Goal: Task Accomplishment & Management: Use online tool/utility

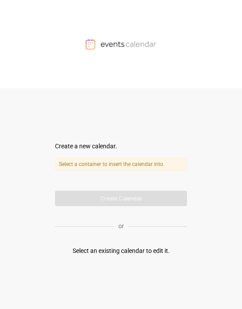
click at [108, 159] on div "Select an existing calendar to edit it." at bounding box center [121, 250] width 97 height 9
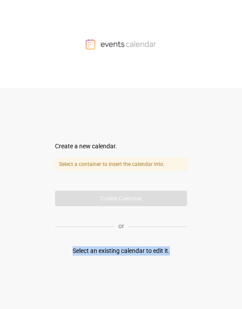
click at [108, 159] on div "Select an existing calendar to edit it." at bounding box center [121, 250] width 97 height 9
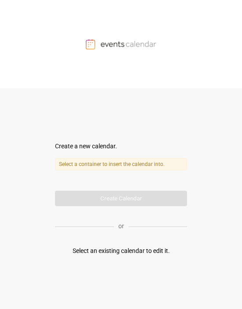
click at [103, 37] on div at bounding box center [121, 44] width 242 height 88
click at [100, 159] on label "Select a container to insert the calendar into." at bounding box center [121, 164] width 132 height 12
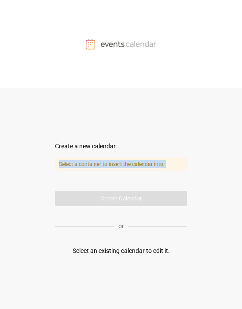
click at [100, 159] on label "Select a container to insert the calendar into." at bounding box center [121, 164] width 132 height 12
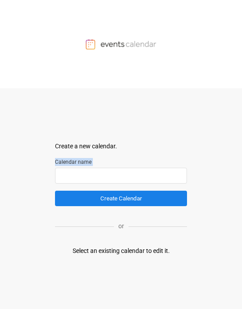
click at [96, 159] on input "text" at bounding box center [121, 175] width 132 height 16
type input "***"
click at [55, 159] on button "Create Calendar" at bounding box center [121, 197] width 132 height 15
click at [109, 159] on form "Create a new calendar. Select a container to insert the calendar into. Calendar…" at bounding box center [121, 173] width 132 height 64
click at [109, 159] on input "text" at bounding box center [121, 175] width 132 height 16
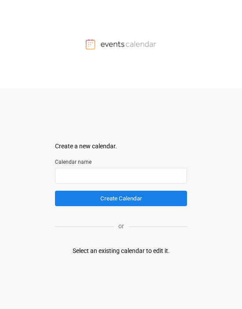
click at [100, 35] on div at bounding box center [121, 44] width 242 height 88
click at [102, 159] on div "Select an existing calendar to edit it." at bounding box center [121, 250] width 97 height 9
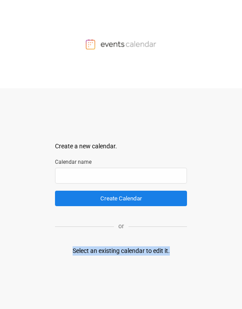
click at [102, 159] on div "Select an existing calendar to edit it." at bounding box center [121, 250] width 97 height 9
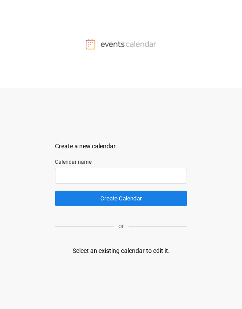
click at [90, 159] on input "text" at bounding box center [121, 175] width 132 height 16
type input "******"
click at [55, 159] on button "Create Calendar" at bounding box center [121, 197] width 132 height 15
